Goal: Task Accomplishment & Management: Manage account settings

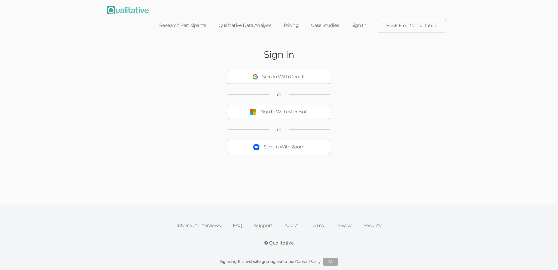
click at [278, 149] on div "Sign In With Zoom" at bounding box center [284, 147] width 41 height 7
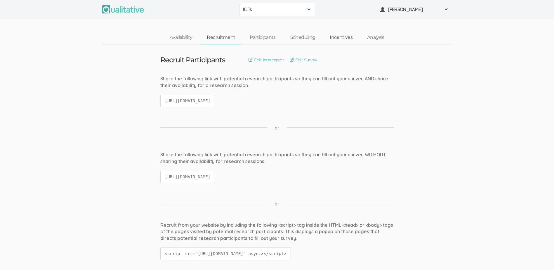
click at [341, 40] on link "Incentives" at bounding box center [340, 37] width 37 height 13
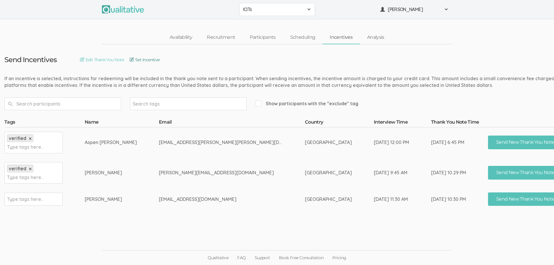
click at [147, 60] on link "Set Incentive" at bounding box center [145, 60] width 30 height 6
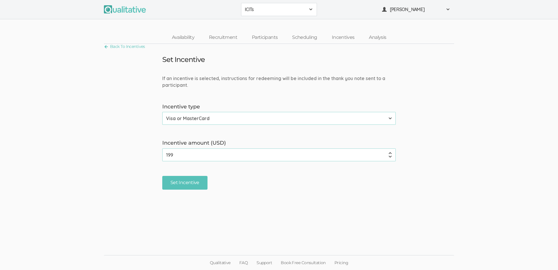
click at [390, 157] on input "199" at bounding box center [279, 154] width 234 height 13
type input "1"
type input "75"
click at [179, 187] on input "Set Incentive" at bounding box center [184, 183] width 45 height 14
click at [446, 10] on span at bounding box center [448, 9] width 5 height 5
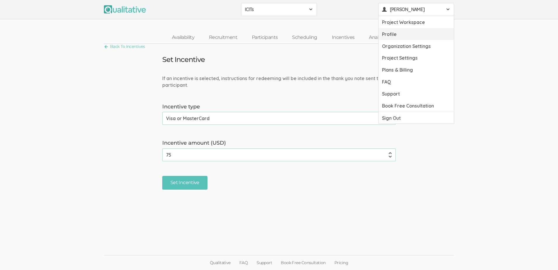
click at [407, 37] on link "Profile" at bounding box center [416, 34] width 75 height 12
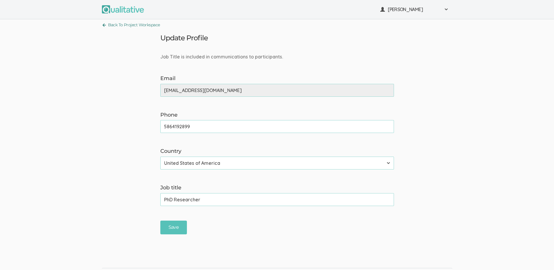
click at [139, 25] on link "Back To Project Workspace" at bounding box center [131, 25] width 58 height 8
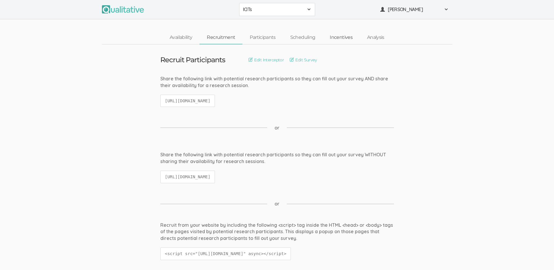
click at [339, 39] on link "Incentives" at bounding box center [340, 37] width 37 height 13
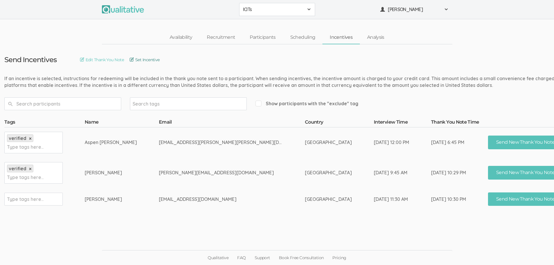
click at [142, 62] on link "Set Incentive" at bounding box center [145, 60] width 30 height 6
